Goal: Information Seeking & Learning: Check status

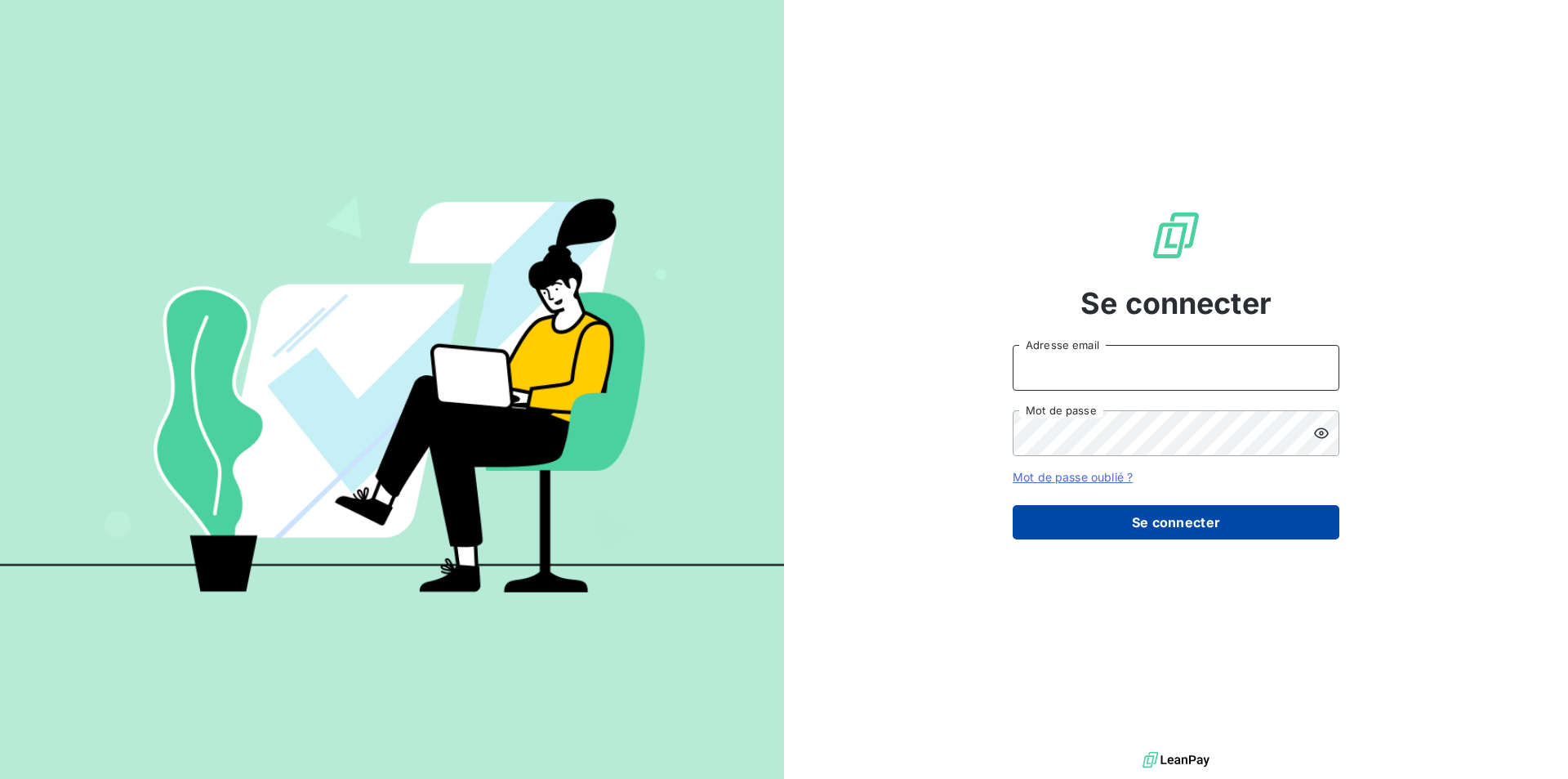
type input "[EMAIL_ADDRESS][DOMAIN_NAME]"
click at [1246, 530] on button "Se connecter" at bounding box center [1175, 522] width 326 height 35
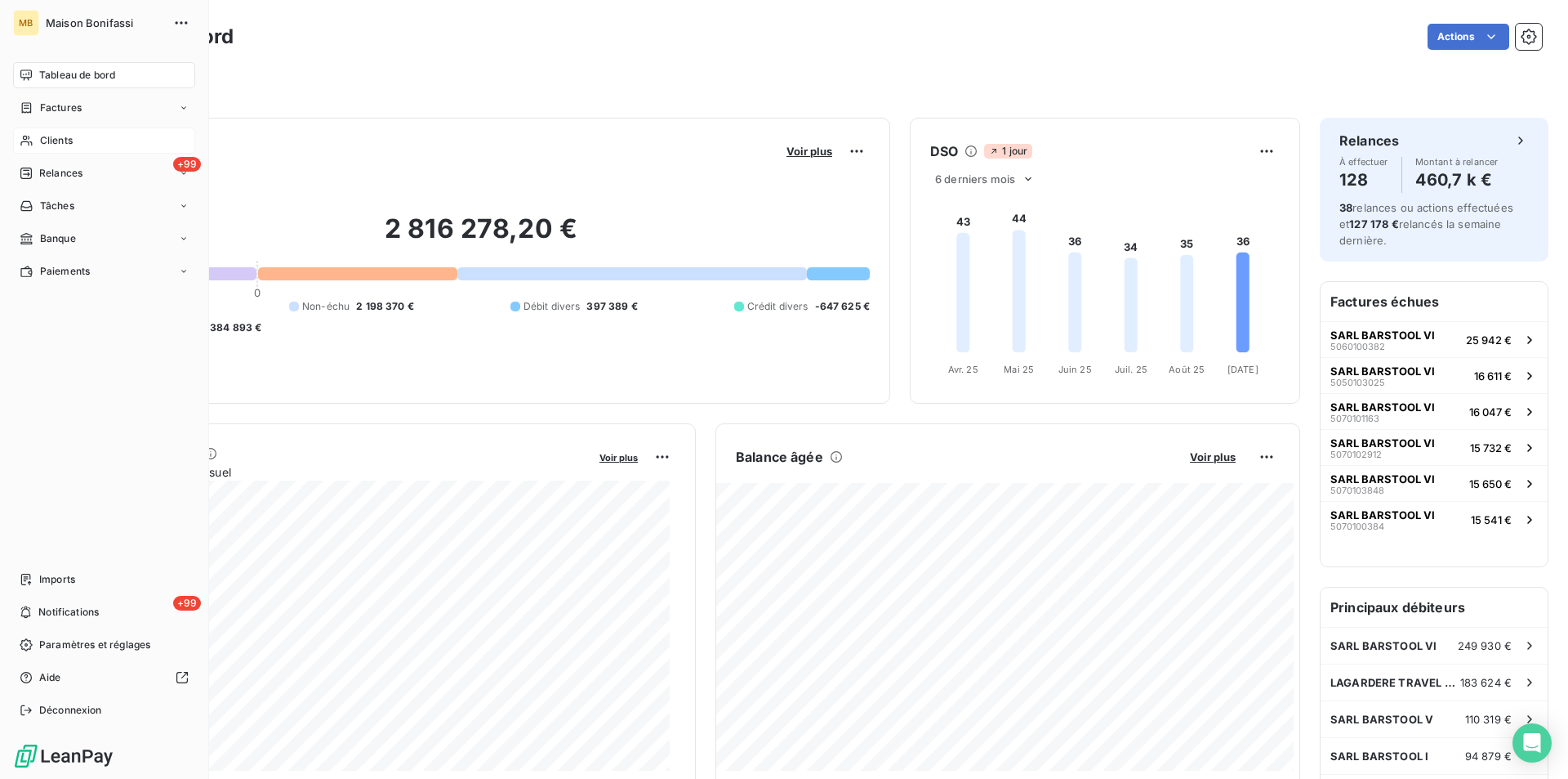
click at [65, 139] on span "Clients" at bounding box center [56, 140] width 33 height 15
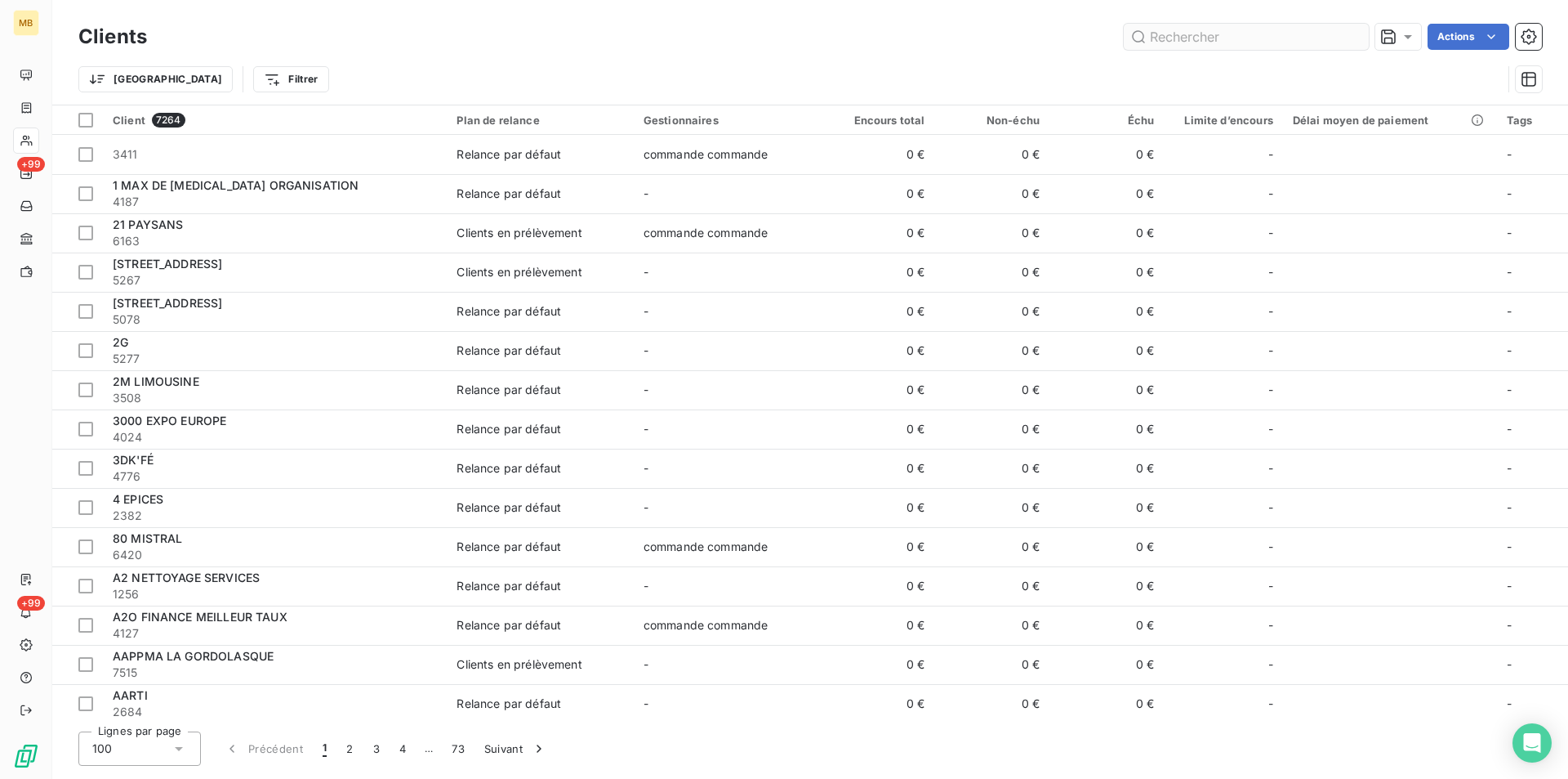
click at [1247, 31] on input "text" at bounding box center [1246, 37] width 245 height 26
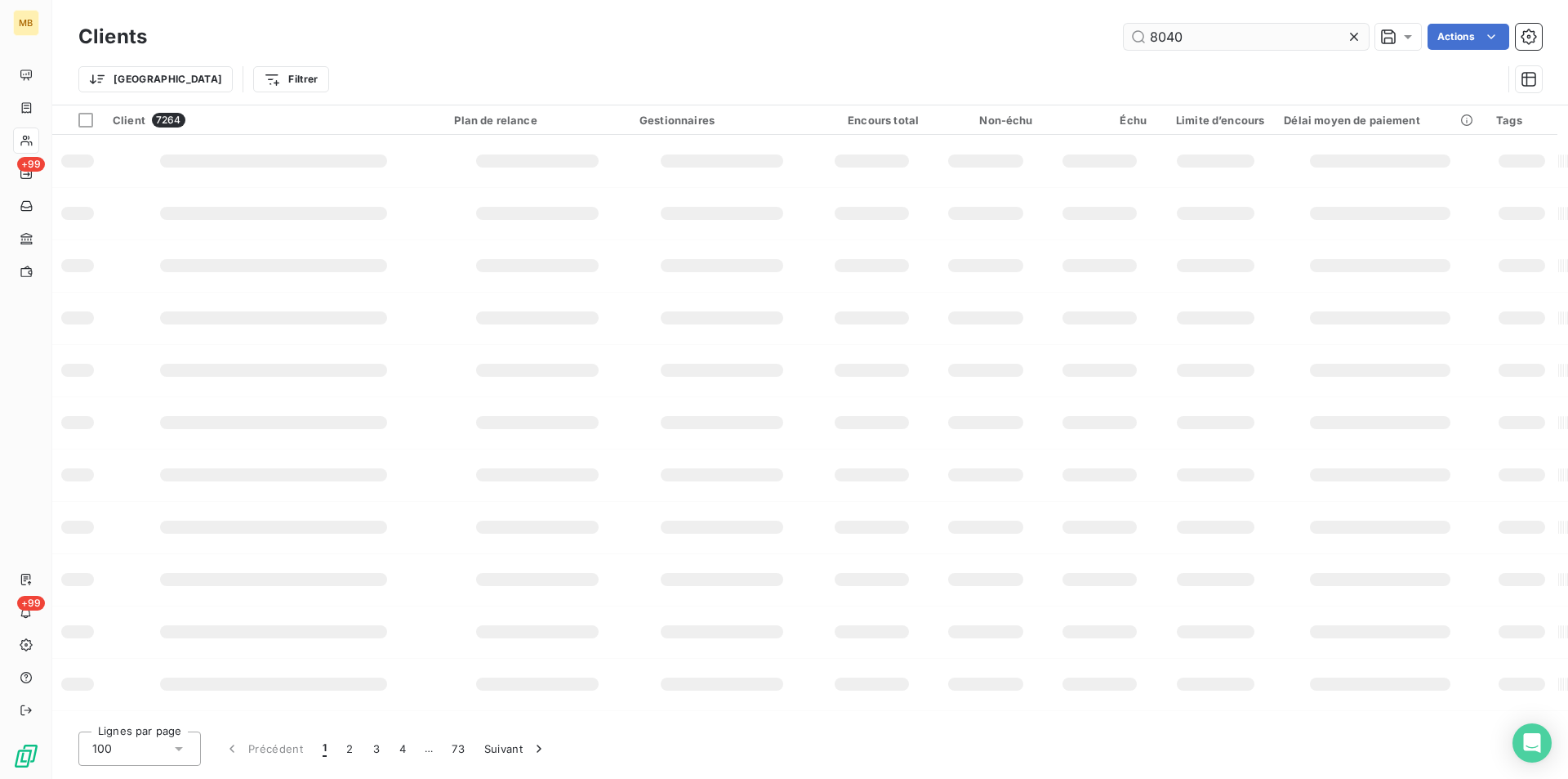
type input "8040"
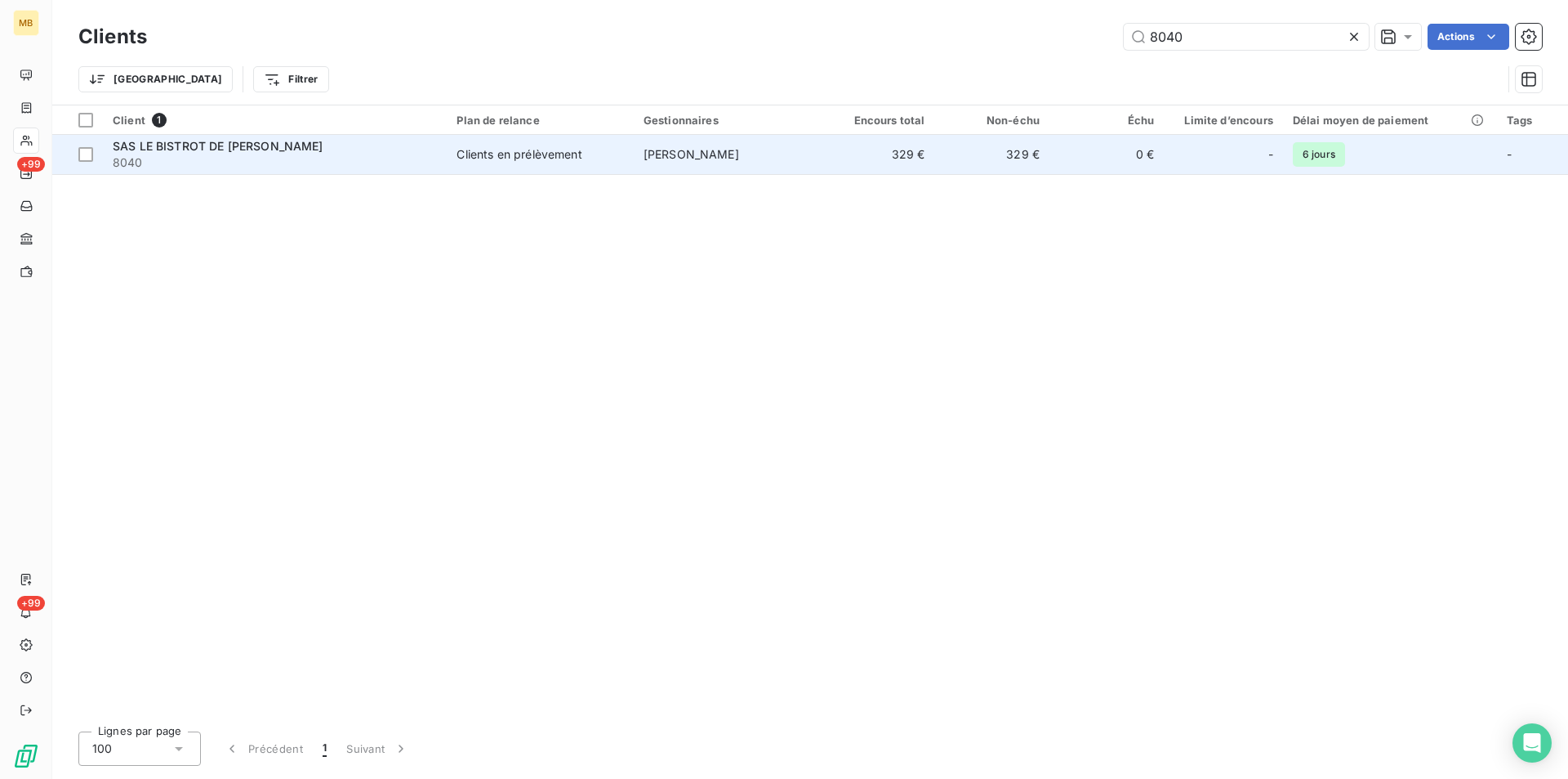
click at [795, 156] on td "[PERSON_NAME]" at bounding box center [727, 155] width 186 height 40
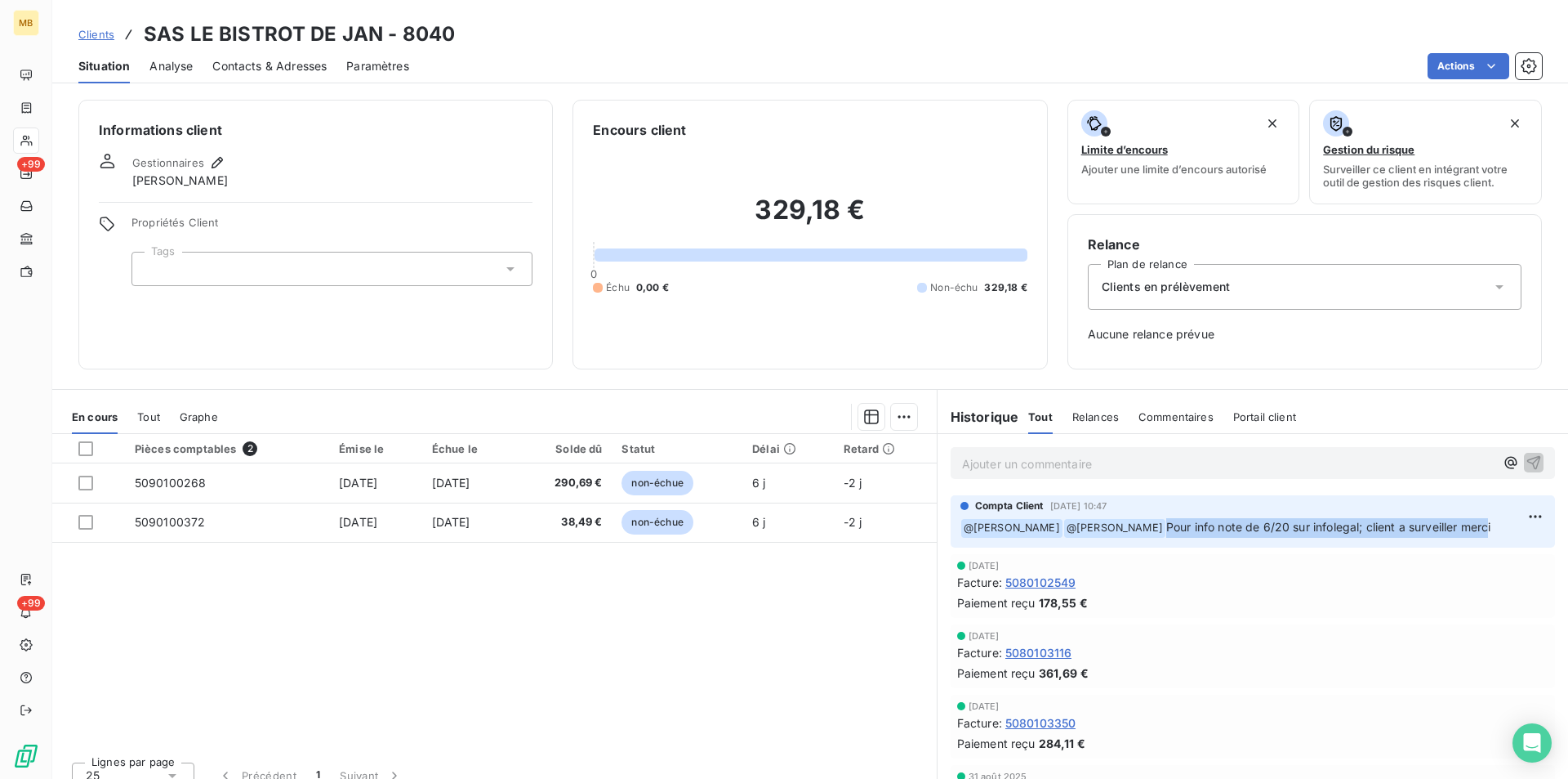
drag, startPoint x: 1483, startPoint y: 528, endPoint x: 1155, endPoint y: 545, distance: 328.4
click at [1155, 545] on div "Compta Client [DATE] 10:47 ﻿ @ [PERSON_NAME] ﻿ @ [PERSON_NAME] Pour info note d…" at bounding box center [1253, 521] width 604 height 53
copy span "Pour info note de 6/20 sur infolegal; client a surveiller merc"
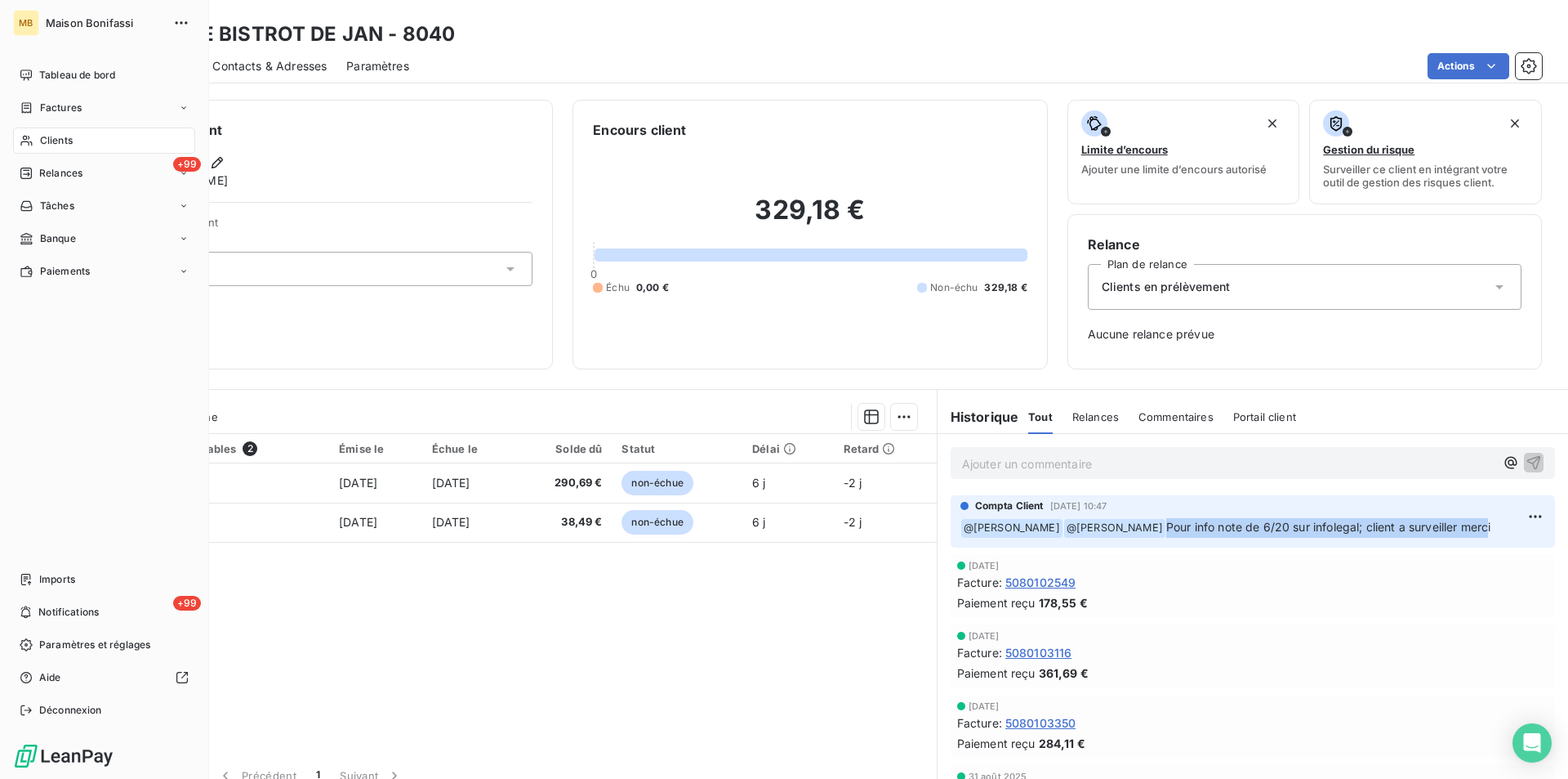
click at [58, 143] on span "Clients" at bounding box center [56, 140] width 33 height 15
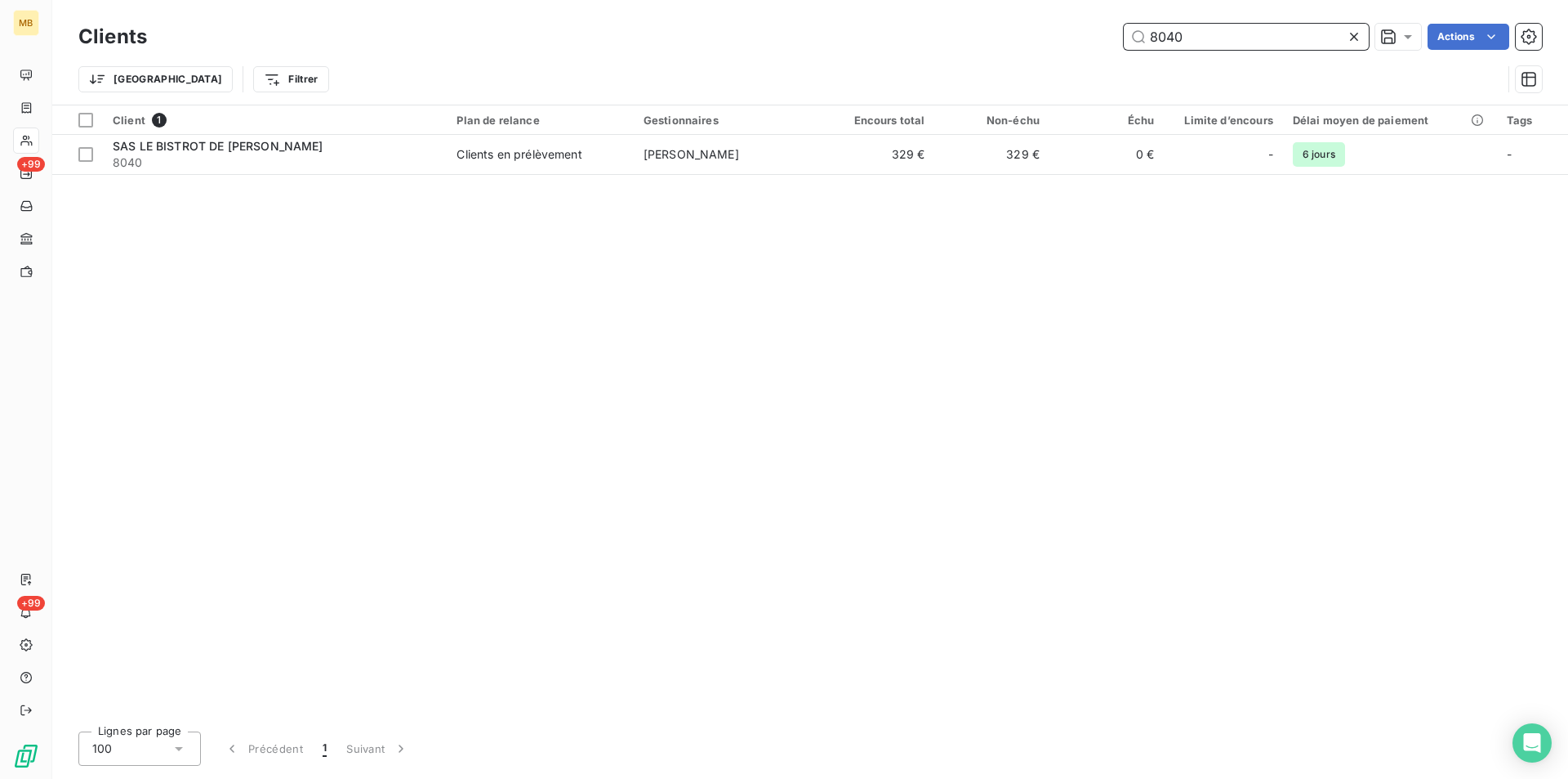
drag, startPoint x: 1288, startPoint y: 43, endPoint x: 1057, endPoint y: 51, distance: 231.1
click at [1057, 51] on div "Clients 8040 Actions" at bounding box center [810, 37] width 1464 height 35
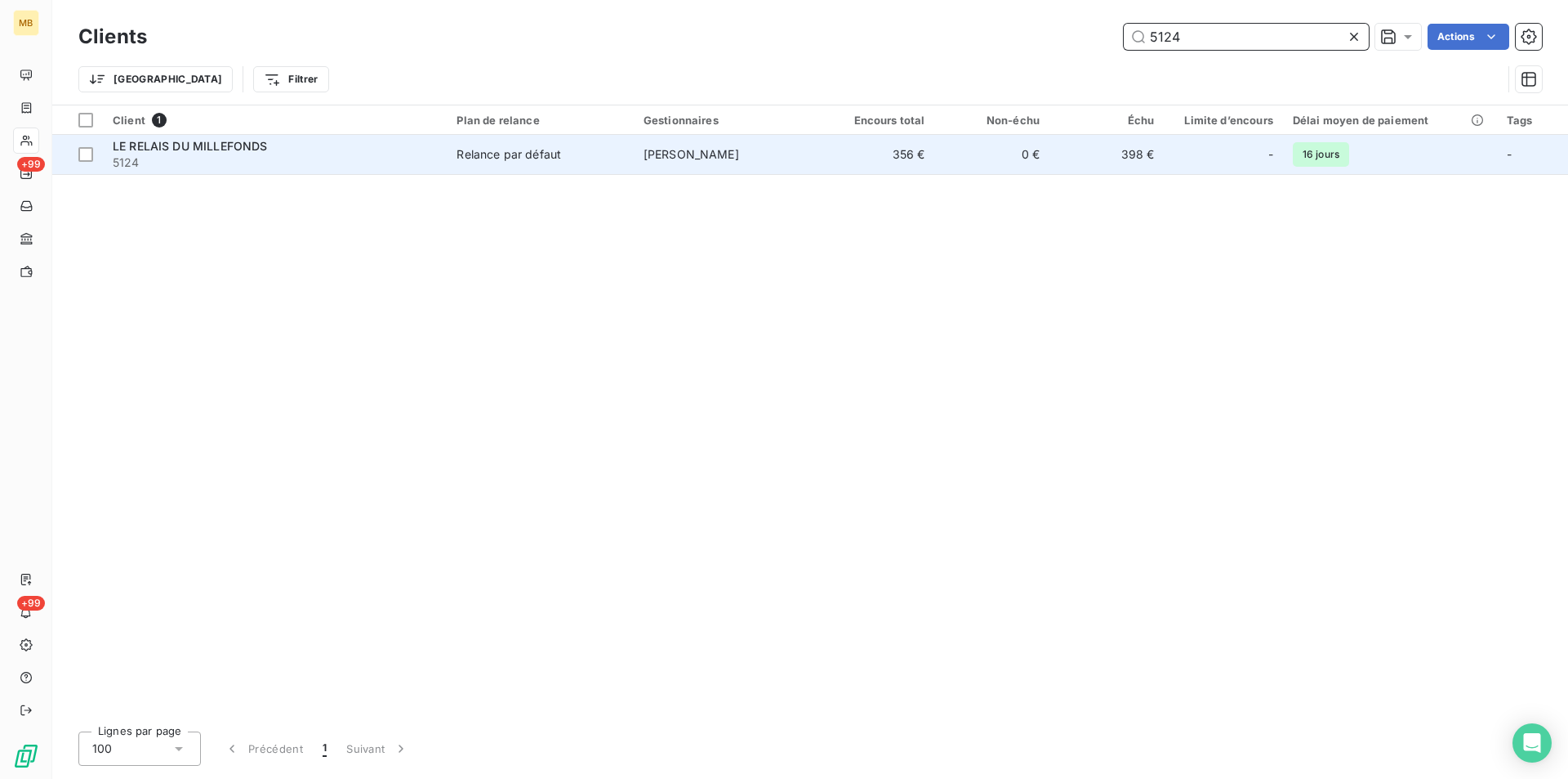
type input "5124"
click at [1004, 154] on td "0 €" at bounding box center [992, 155] width 114 height 40
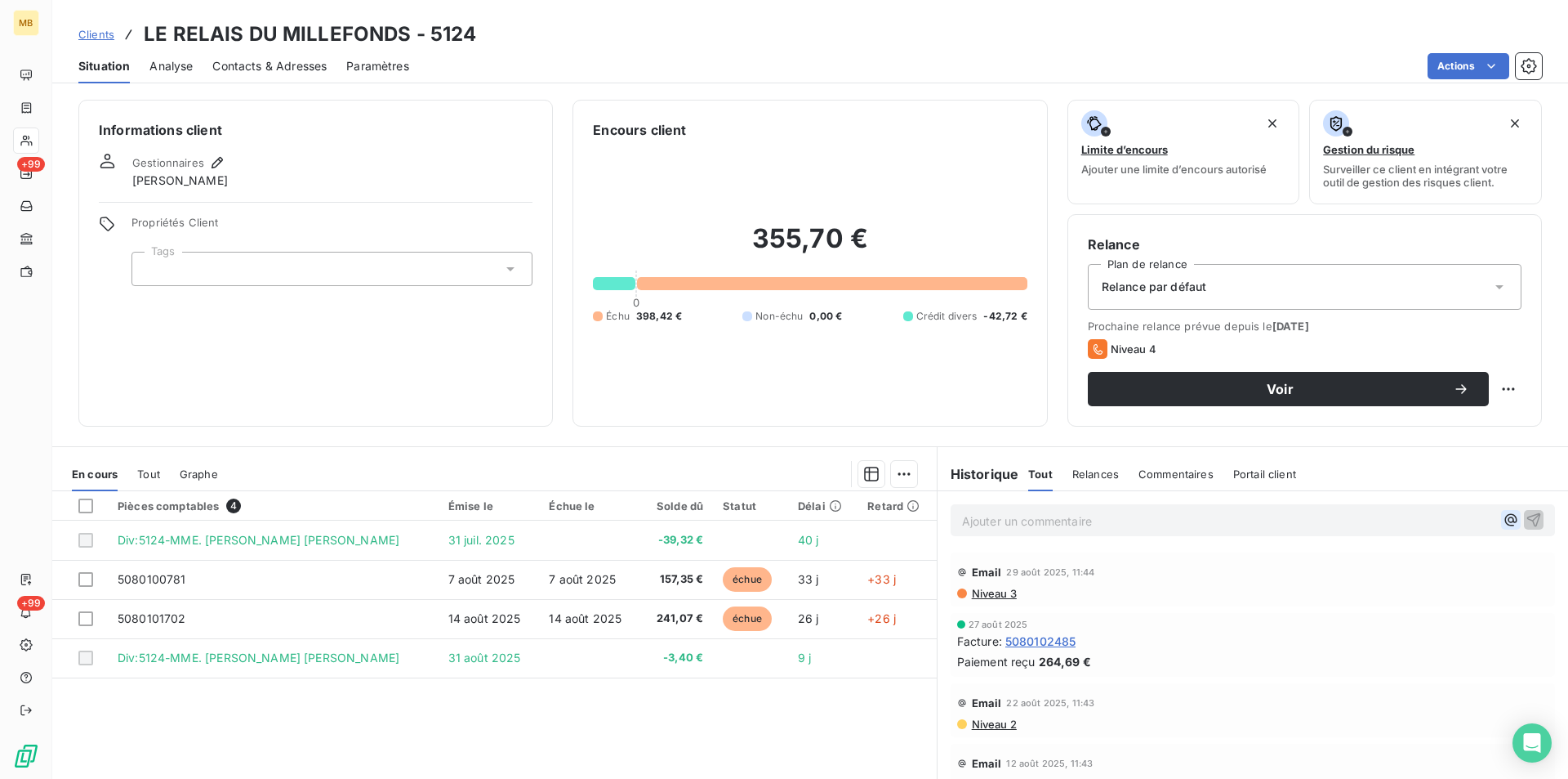
click at [1503, 526] on icon "button" at bounding box center [1510, 520] width 16 height 16
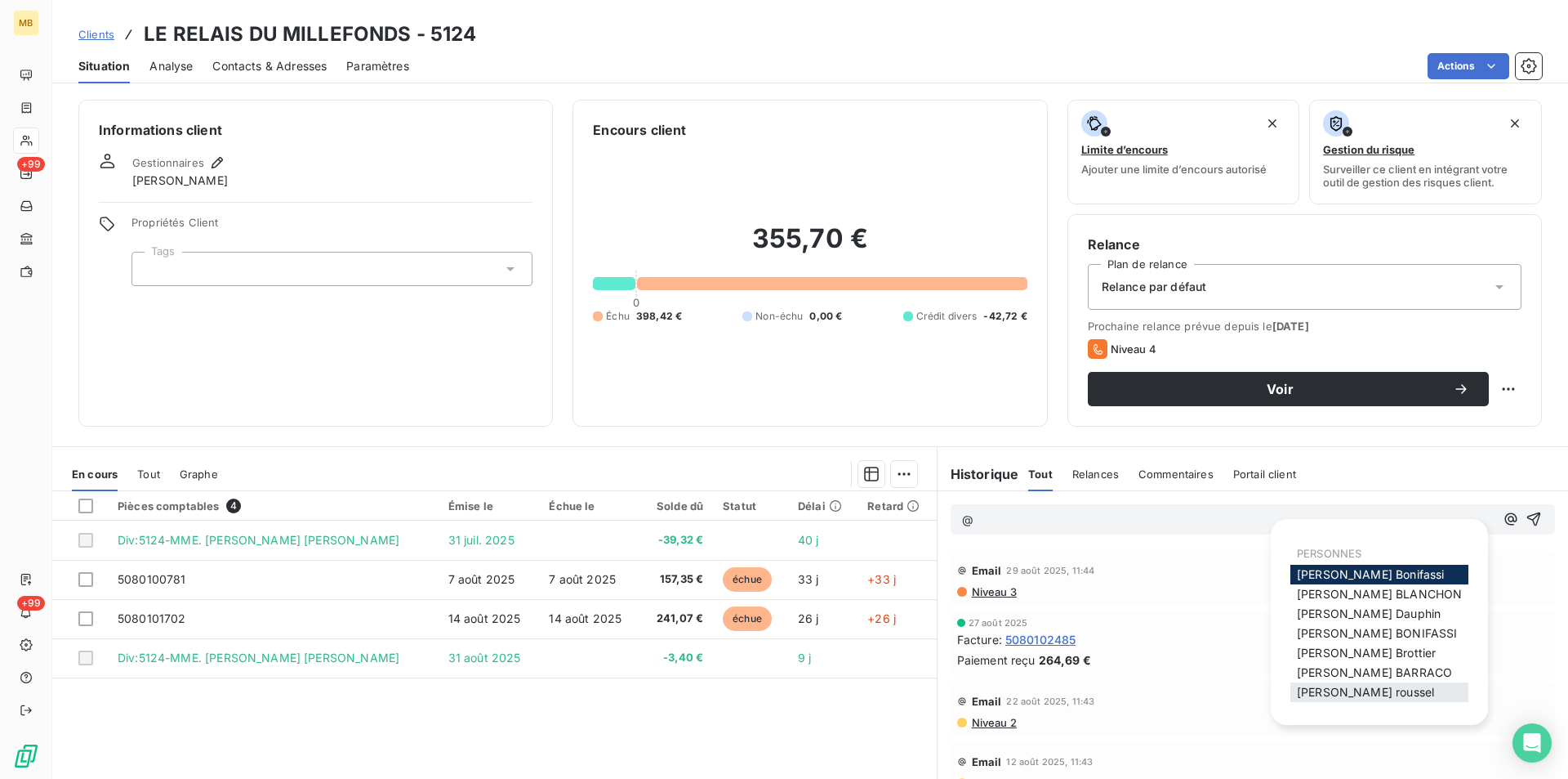
click at [1373, 690] on span "[PERSON_NAME]" at bounding box center [1366, 692] width 137 height 14
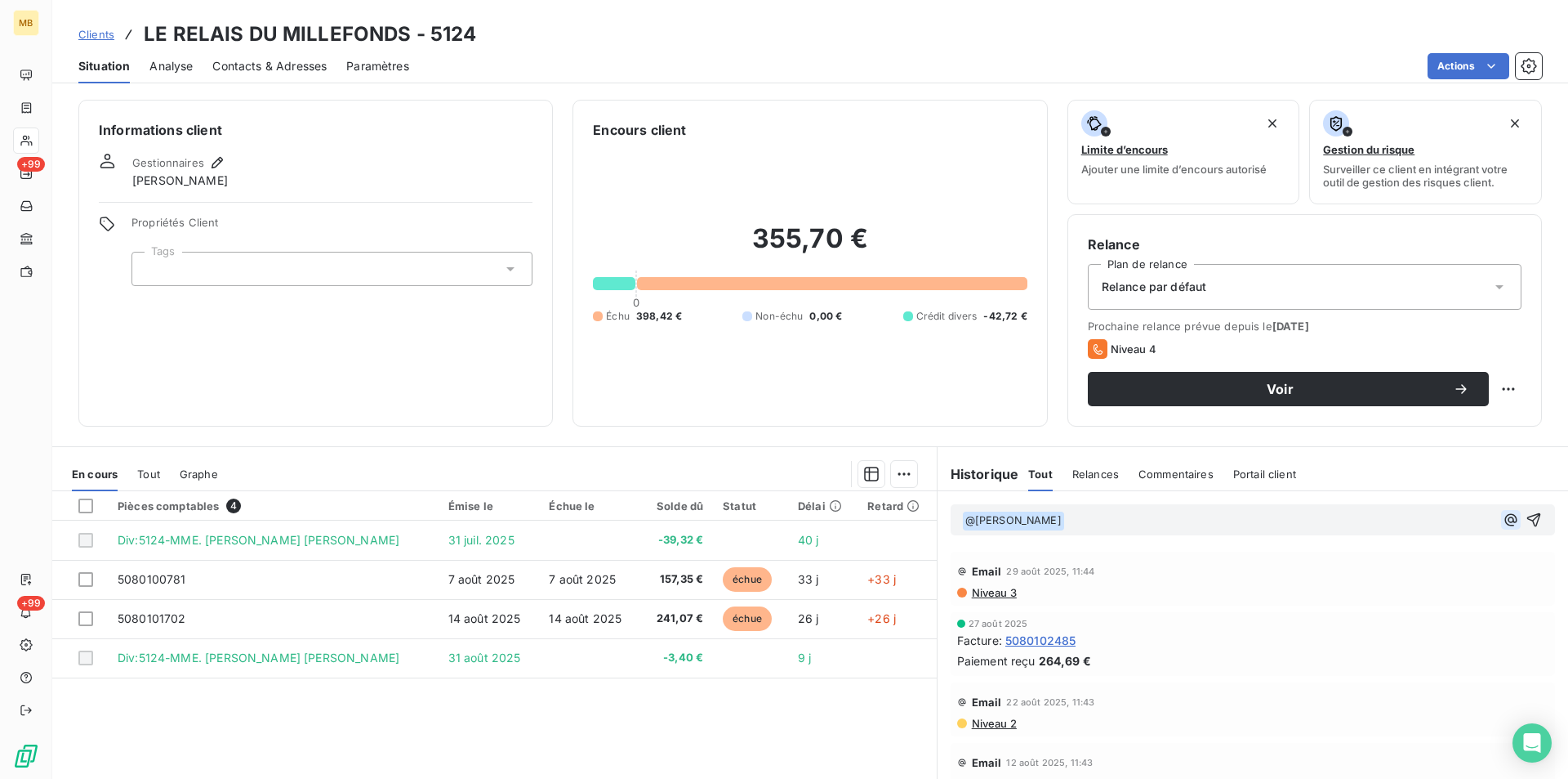
click at [1503, 521] on icon "button" at bounding box center [1510, 520] width 16 height 16
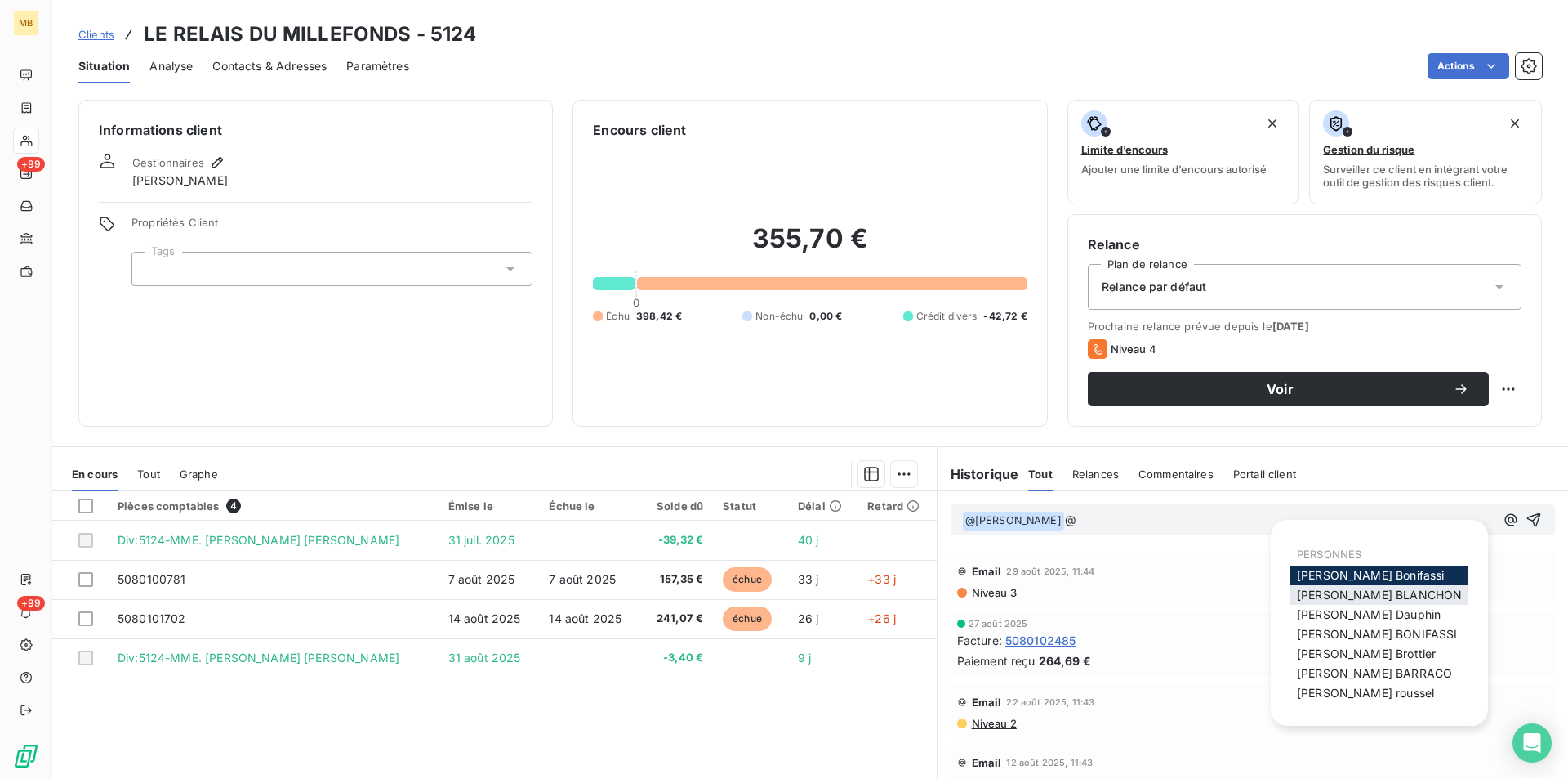
click at [1364, 590] on span "[PERSON_NAME]" at bounding box center [1380, 594] width 165 height 14
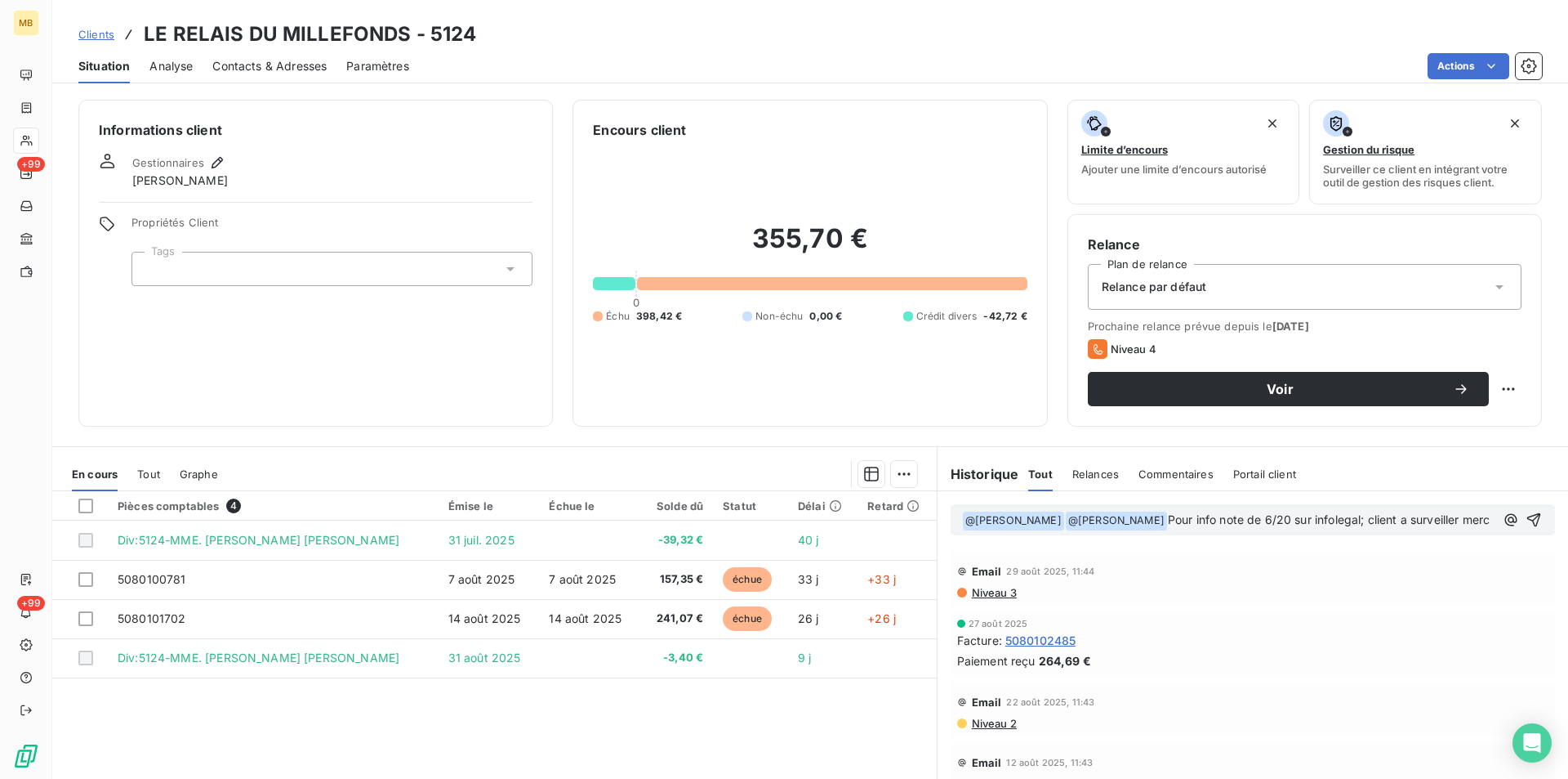
click at [1273, 516] on span "Pour info note de 6/20 sur infolegal; client a surveiller merc" at bounding box center [1329, 519] width 321 height 14
drag, startPoint x: 1369, startPoint y: 522, endPoint x: 993, endPoint y: 553, distance: 377.3
click at [993, 535] on div "﻿ @ [PERSON_NAME] ﻿ ﻿ @ [PERSON_NAME] ﻿ Pour info note de 0/20 sur infolegal; c…" at bounding box center [1253, 519] width 604 height 31
click at [992, 530] on p "﻿ @ [PERSON_NAME] ﻿ ﻿ @ [PERSON_NAME] ﻿ Pour info note de 0/20 sur infolegal; c…" at bounding box center [1228, 521] width 533 height 20
click at [1168, 526] on span "Pour info note de 0/20 sur infolegal; client a surveiller merc" at bounding box center [1329, 519] width 321 height 14
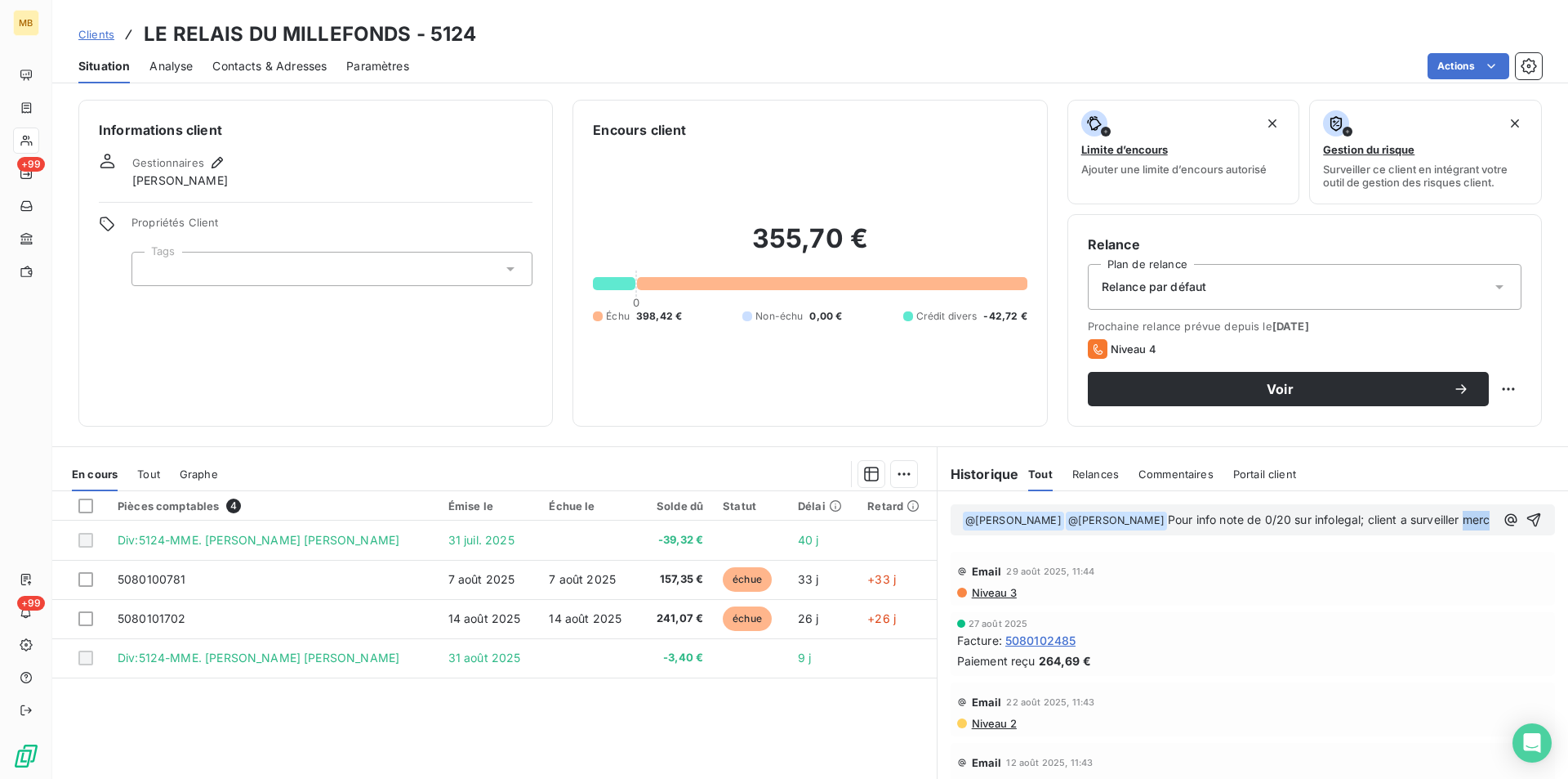
click at [1168, 526] on span "Pour info note de 0/20 sur infolegal; client a surveiller merc" at bounding box center [1329, 519] width 321 height 14
drag, startPoint x: 1422, startPoint y: 518, endPoint x: 1371, endPoint y: 524, distance: 51.4
click at [1371, 524] on p "﻿ @ [PERSON_NAME] ﻿ ﻿ @ [PERSON_NAME] ﻿ Pour info note de 0/20 sur infolegal; c…" at bounding box center [1228, 521] width 533 height 20
click at [1525, 518] on icon "button" at bounding box center [1533, 520] width 16 height 16
